Goal: Transaction & Acquisition: Purchase product/service

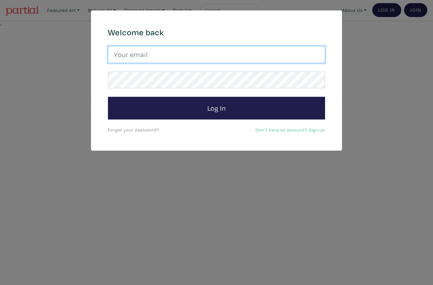
click at [310, 58] on input "email" at bounding box center [216, 54] width 217 height 17
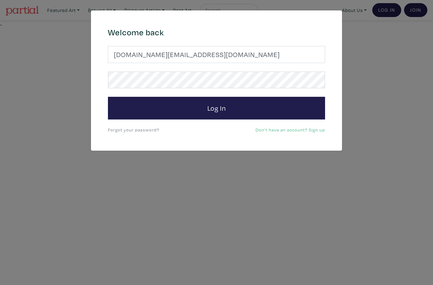
type input "elleesy.art@gmail.com"
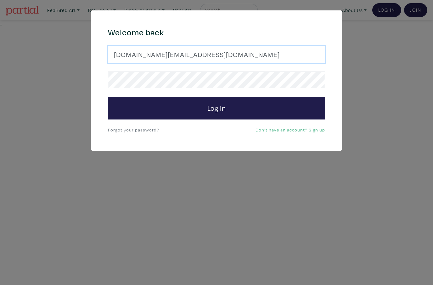
click at [217, 108] on button "Log In" at bounding box center [216, 108] width 217 height 23
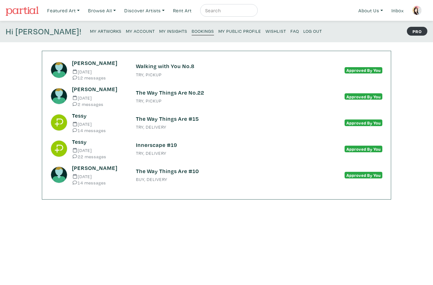
click at [196, 94] on h6 "The Way Things Are No.22" at bounding box center [216, 92] width 161 height 7
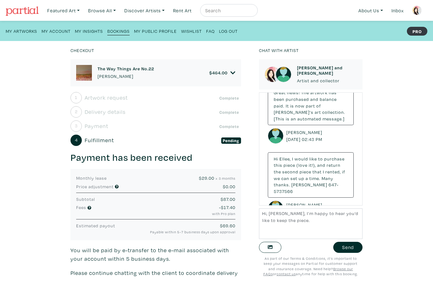
click at [305, 216] on textarea "Hi, [PERSON_NAME], I’m happy to hear you’d like to keep the piece." at bounding box center [311, 223] width 104 height 31
click at [323, 222] on textarea "Hi, [PERSON_NAME], I’m glad to hear you’d like to keep the piece." at bounding box center [311, 223] width 104 height 31
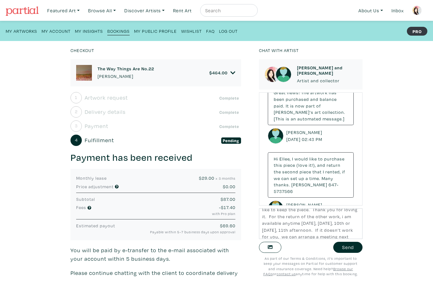
scroll to position [17, 0]
click at [269, 236] on textarea "Hi, [PERSON_NAME], I’m glad to hear you’d like to keep the piece. Thank you for…" at bounding box center [311, 223] width 104 height 31
type textarea "Hi, [PERSON_NAME], I’m glad to hear you’d like to keep the piece. Thank you for…"
click at [357, 248] on button "Send" at bounding box center [348, 247] width 29 height 11
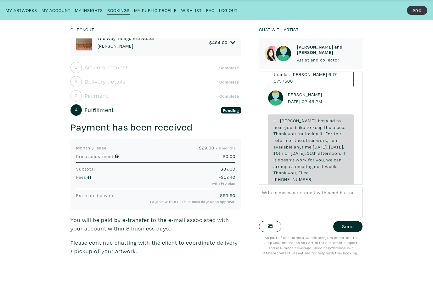
scroll to position [3, 0]
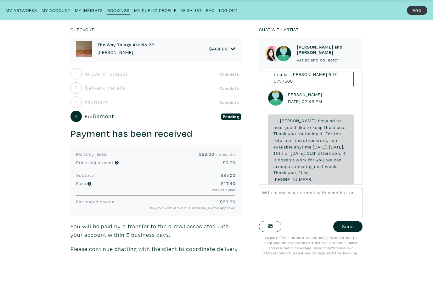
click at [22, 208] on div "Checkout The Way Things Are No.22 Ellee SY Lee $ 464.00 • Painting • Acrylic an…" at bounding box center [217, 163] width 452 height 244
